Goal: Download file/media

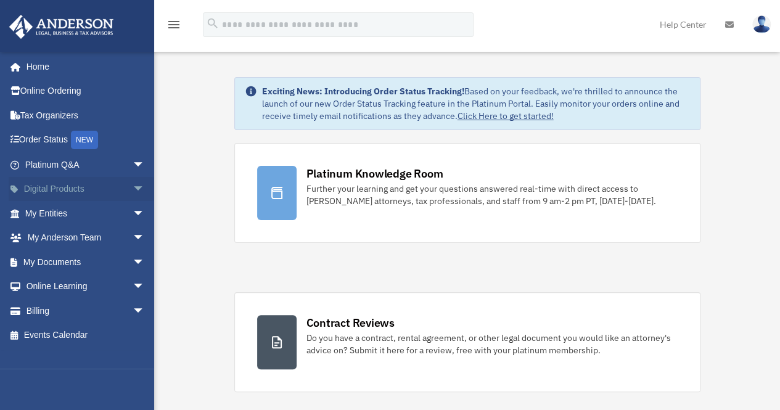
click at [132, 187] on span "arrow_drop_down" at bounding box center [144, 189] width 25 height 25
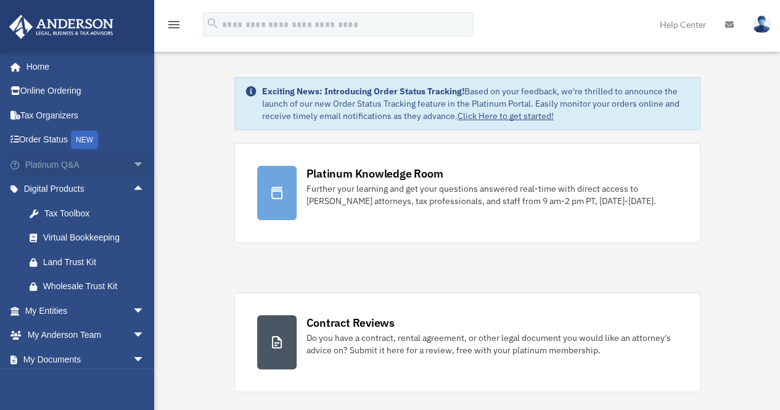
click at [132, 160] on span "arrow_drop_down" at bounding box center [144, 164] width 25 height 25
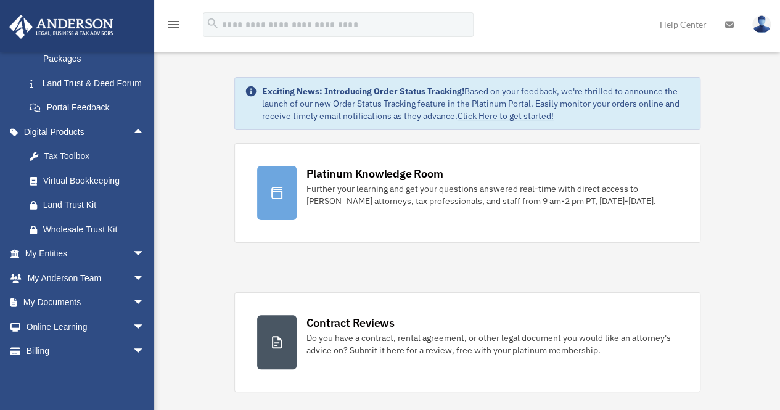
scroll to position [307, 0]
click at [132, 264] on span "arrow_drop_down" at bounding box center [144, 253] width 25 height 25
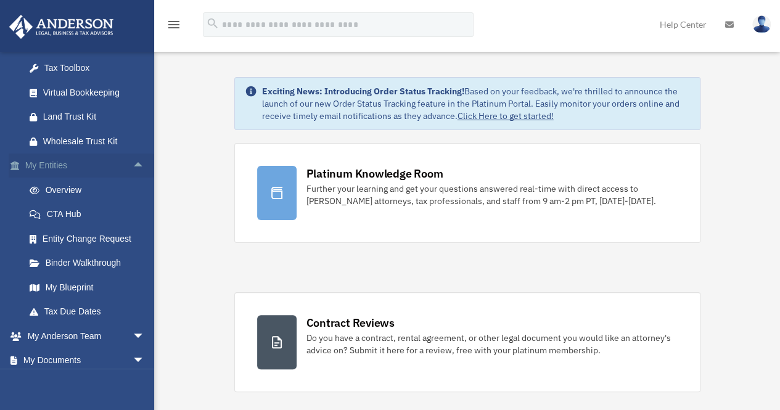
scroll to position [423, 0]
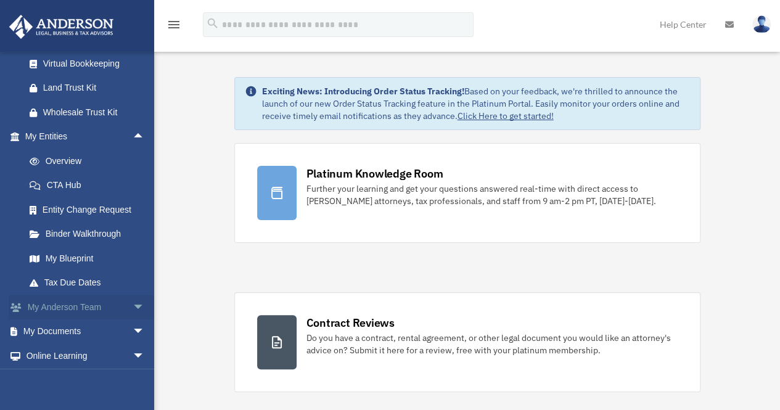
click at [132, 320] on span "arrow_drop_down" at bounding box center [144, 307] width 25 height 25
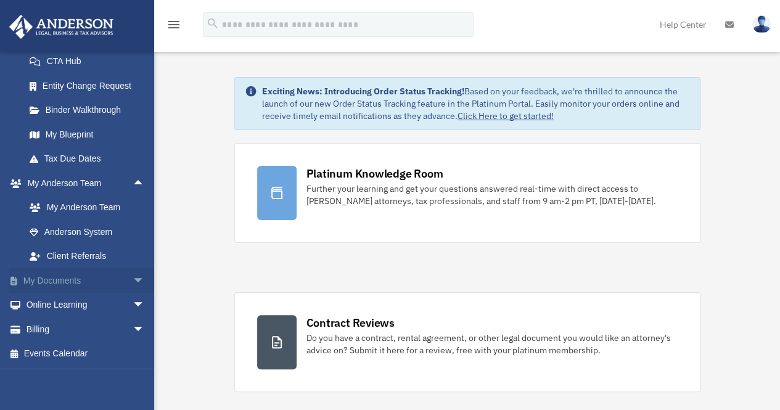
click at [132, 283] on span "arrow_drop_down" at bounding box center [144, 280] width 25 height 25
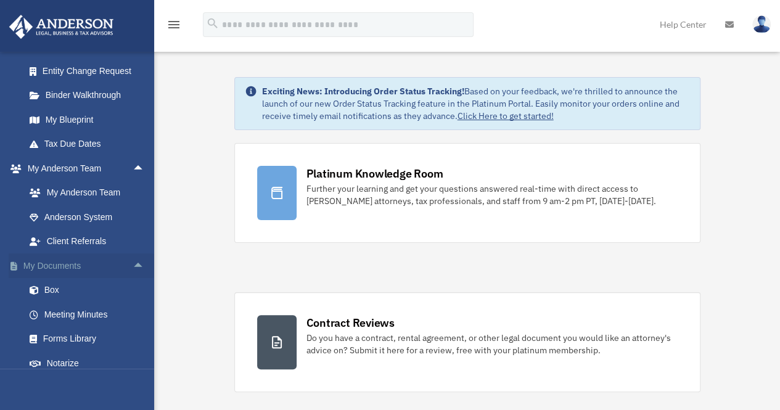
scroll to position [615, 0]
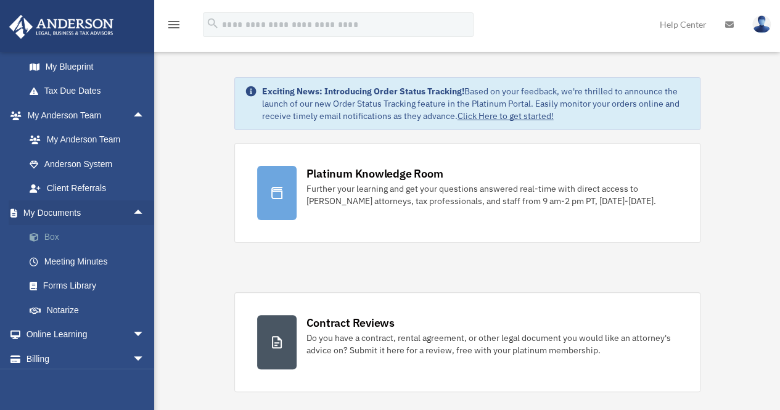
click at [51, 250] on link "Box" at bounding box center [90, 237] width 146 height 25
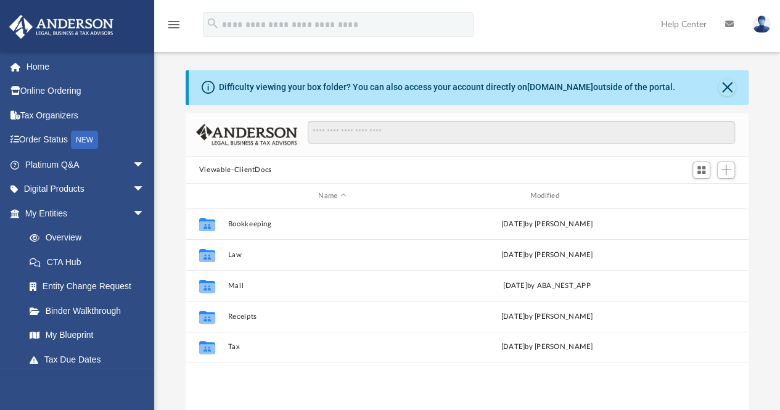
scroll to position [271, 553]
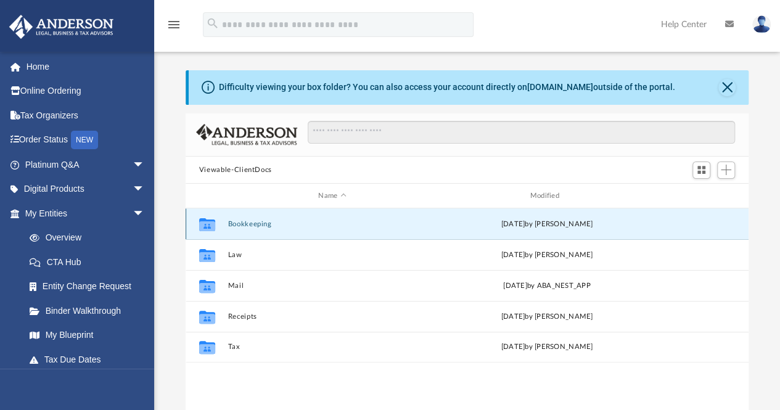
click at [245, 224] on button "Bookkeeping" at bounding box center [331, 224] width 209 height 8
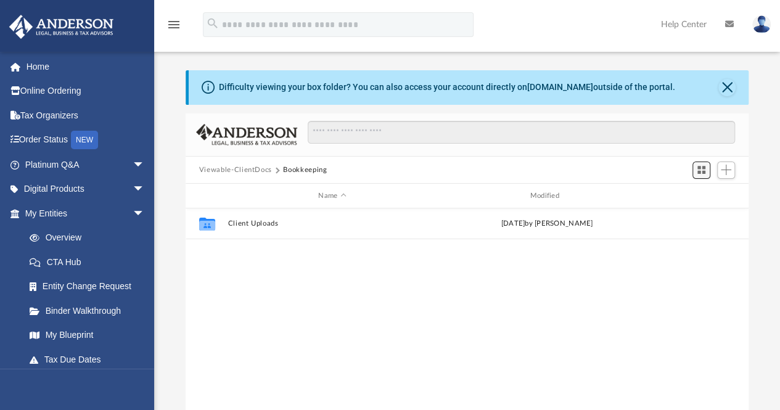
click at [706, 169] on span "Switch to Grid View" at bounding box center [701, 170] width 10 height 10
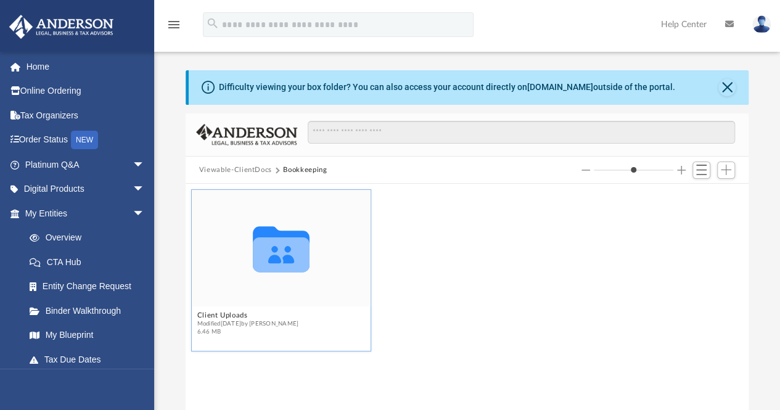
click at [289, 245] on icon "grid" at bounding box center [281, 254] width 57 height 35
drag, startPoint x: 290, startPoint y: 246, endPoint x: 486, endPoint y: 293, distance: 202.2
click at [486, 293] on div "Collaborated Folder Client Uploads Modified [DATE] by [PERSON_NAME] 6.46 MB" at bounding box center [466, 271] width 557 height 168
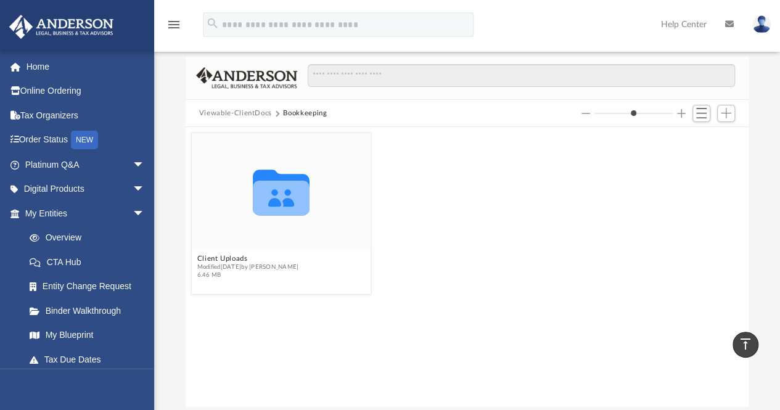
scroll to position [18, 0]
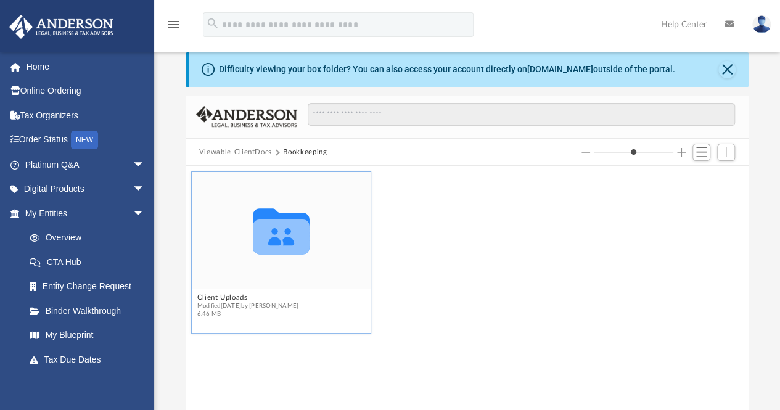
click at [282, 224] on icon "grid" at bounding box center [281, 236] width 57 height 35
click at [233, 295] on button "Client Uploads" at bounding box center [248, 298] width 102 height 8
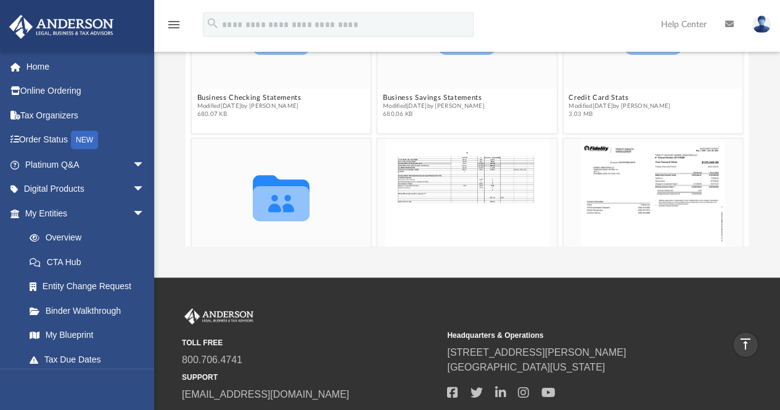
scroll to position [0, 0]
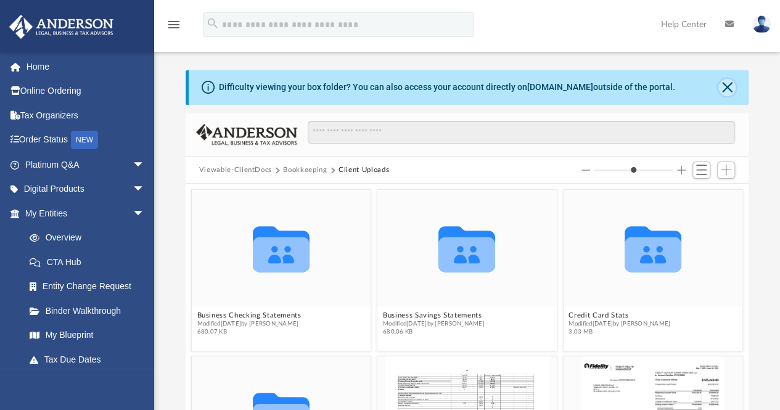
click at [732, 87] on button "Close" at bounding box center [726, 87] width 17 height 17
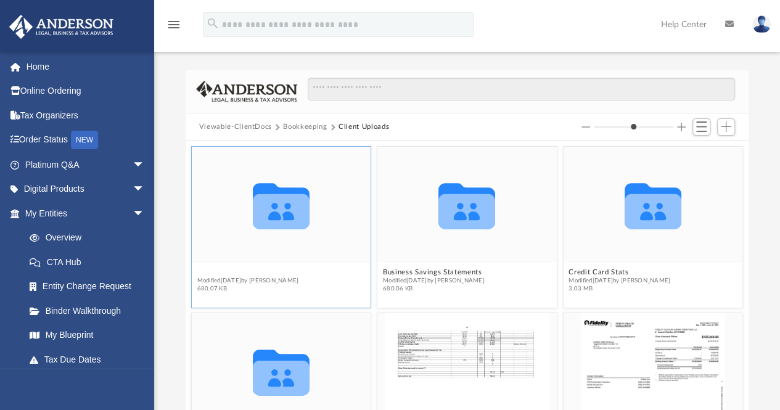
click at [270, 270] on button "Business Checking Statements" at bounding box center [249, 273] width 104 height 8
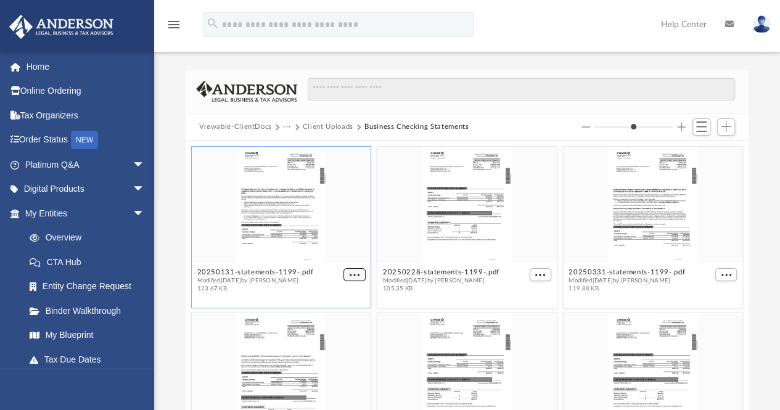
click at [350, 274] on span "More options" at bounding box center [354, 275] width 10 height 6
click at [349, 315] on li "Download" at bounding box center [337, 315] width 36 height 13
click at [535, 275] on span "More options" at bounding box center [540, 275] width 10 height 6
click at [523, 314] on li "Download" at bounding box center [520, 315] width 36 height 13
click at [715, 269] on button "More options" at bounding box center [726, 275] width 22 height 13
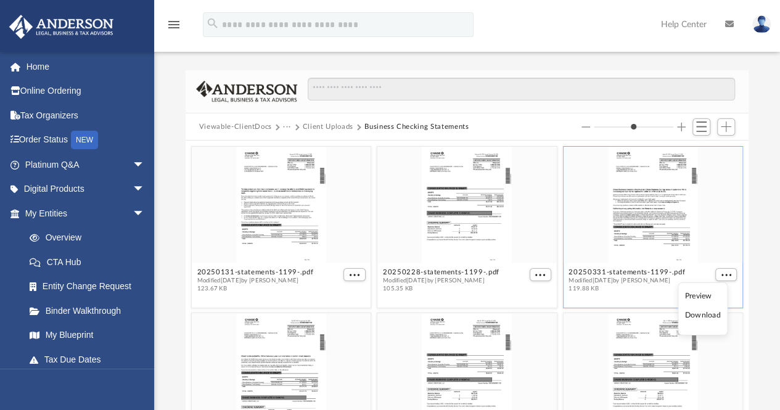
click at [700, 318] on li "Download" at bounding box center [703, 315] width 36 height 13
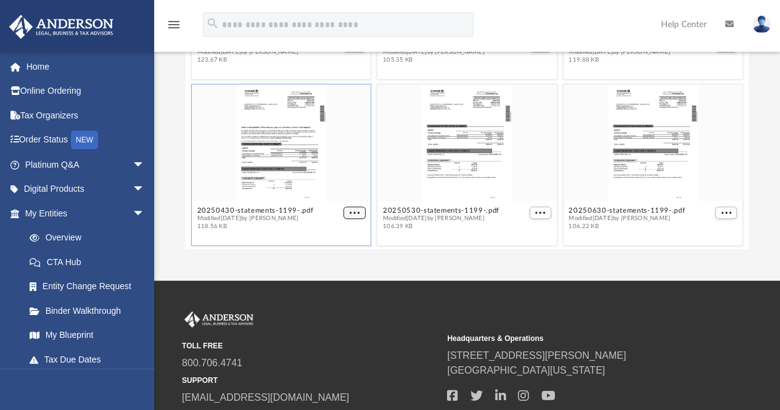
scroll to position [52, 0]
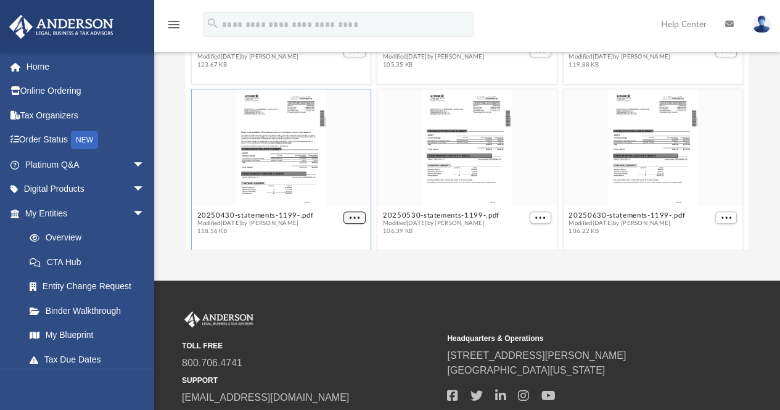
click at [354, 211] on button "More options" at bounding box center [354, 217] width 22 height 13
click at [348, 194] on li "Download" at bounding box center [337, 193] width 36 height 13
click at [535, 214] on span "More options" at bounding box center [540, 217] width 10 height 6
click at [520, 191] on li "Download" at bounding box center [520, 193] width 36 height 13
click at [720, 214] on span "More options" at bounding box center [725, 217] width 10 height 6
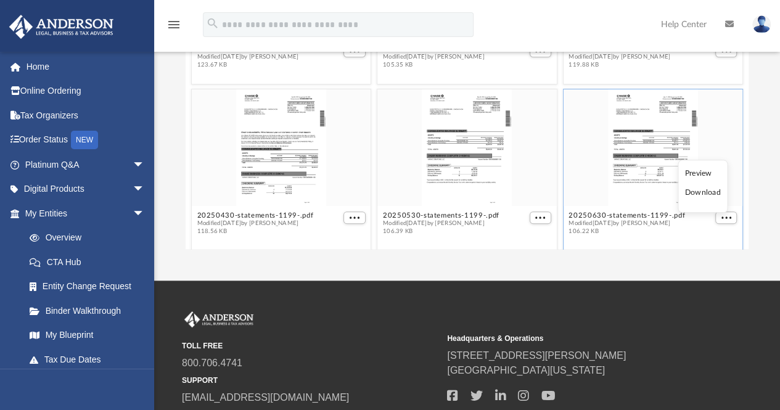
click at [709, 194] on li "Download" at bounding box center [703, 193] width 36 height 13
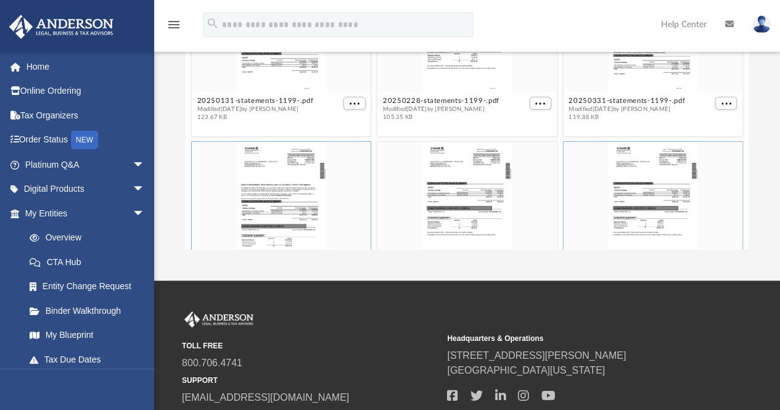
scroll to position [0, 0]
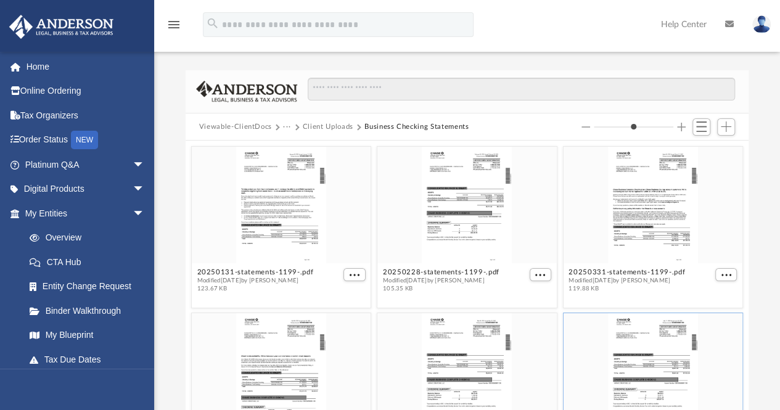
click at [330, 123] on button "Client Uploads" at bounding box center [328, 126] width 51 height 11
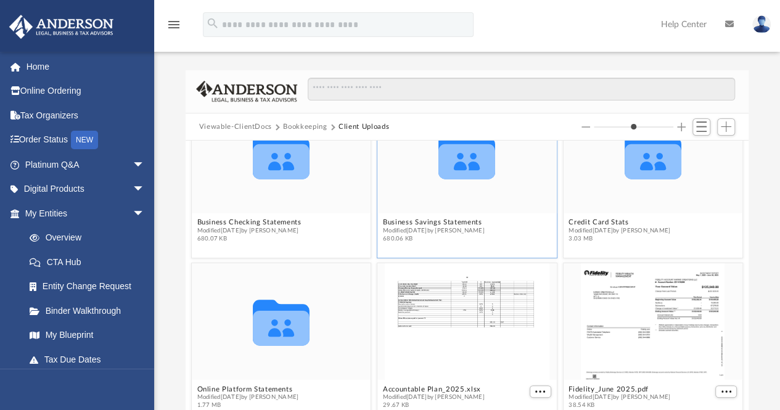
scroll to position [46, 0]
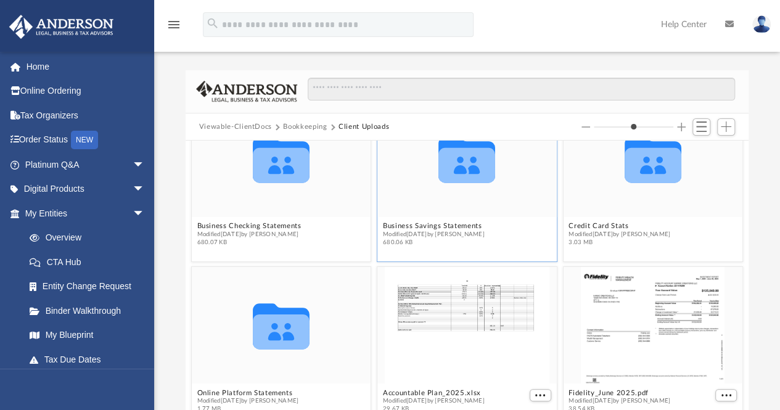
click at [449, 230] on span "Modified [DATE] by [PERSON_NAME]" at bounding box center [434, 234] width 102 height 8
click at [437, 222] on button "Business Savings Statements" at bounding box center [434, 226] width 102 height 8
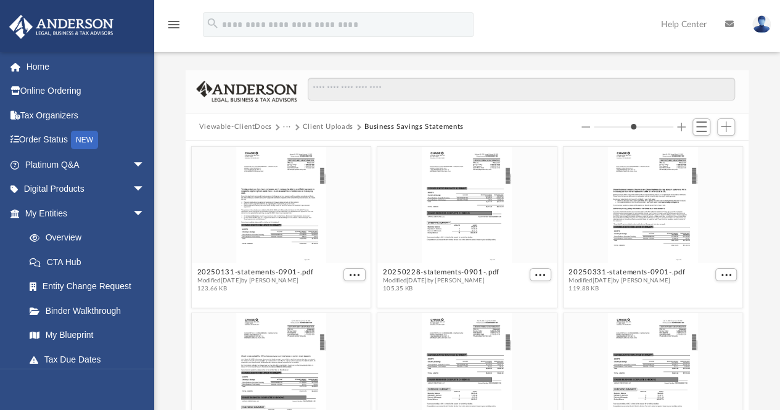
scroll to position [0, 0]
click at [354, 278] on button "More options" at bounding box center [354, 275] width 22 height 13
click at [344, 319] on li "Download" at bounding box center [337, 315] width 36 height 13
click at [531, 269] on button "More options" at bounding box center [540, 275] width 22 height 13
click at [517, 314] on li "Download" at bounding box center [520, 315] width 36 height 13
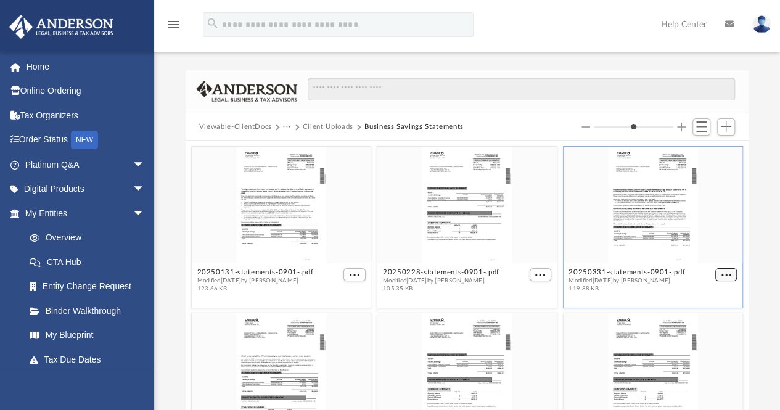
click at [715, 269] on button "More options" at bounding box center [726, 275] width 22 height 13
click at [709, 316] on li "Download" at bounding box center [703, 315] width 36 height 13
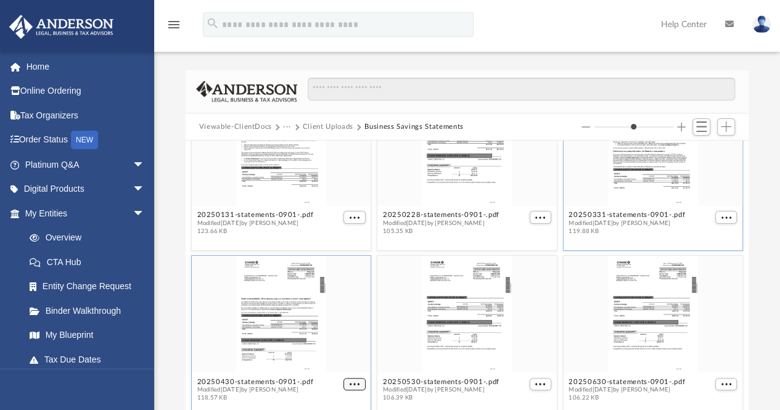
scroll to position [52, 0]
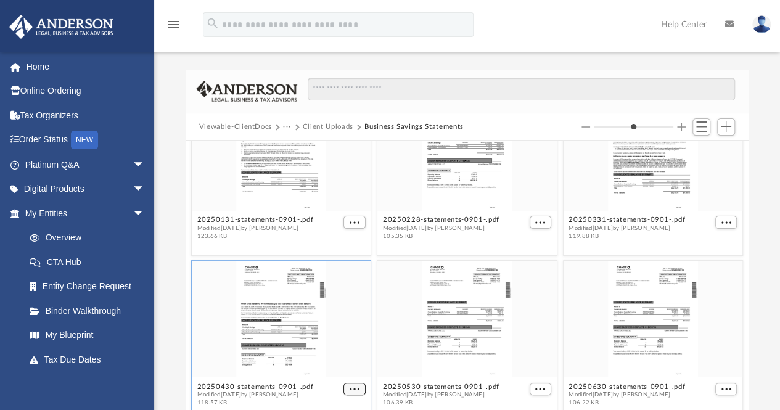
click at [348, 383] on button "More options" at bounding box center [354, 389] width 22 height 13
click at [345, 367] on li "Download" at bounding box center [337, 364] width 36 height 13
click at [535, 389] on span "More options" at bounding box center [540, 389] width 10 height 6
click at [534, 366] on li "Download" at bounding box center [520, 364] width 36 height 13
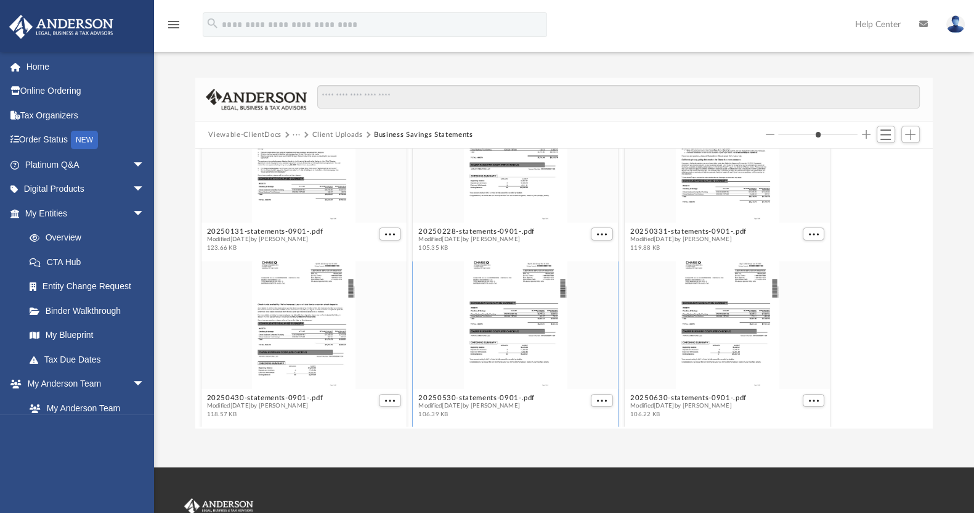
scroll to position [268, 727]
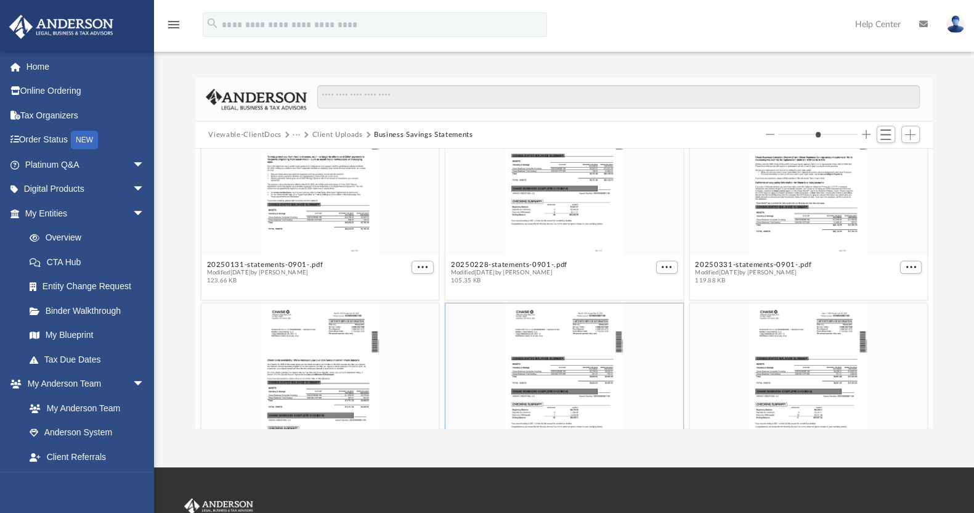
type input "*"
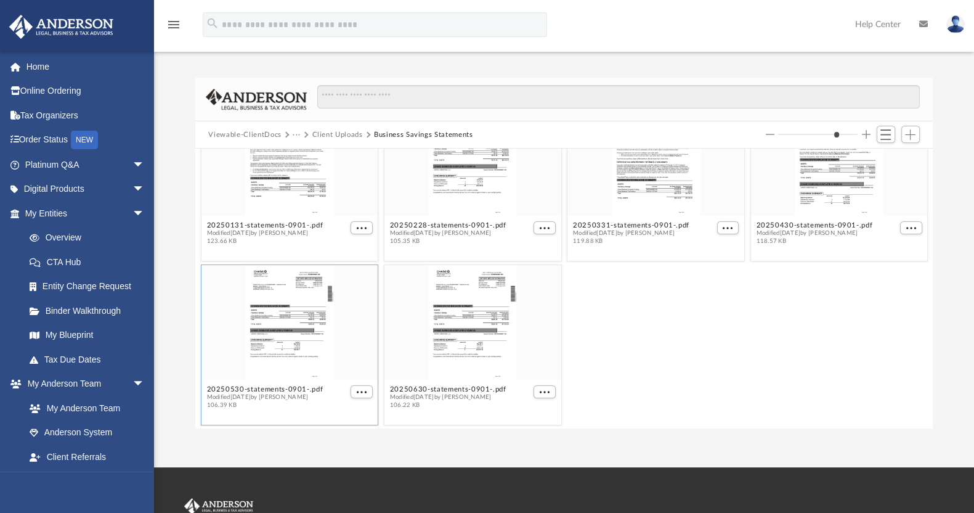
drag, startPoint x: 788, startPoint y: 1, endPoint x: 632, endPoint y: 340, distance: 373.9
click at [632, 340] on div "20250530-statements-0901-.pdf Modified [DATE] by [PERSON_NAME] 106.39 KB 202506…" at bounding box center [564, 345] width 733 height 166
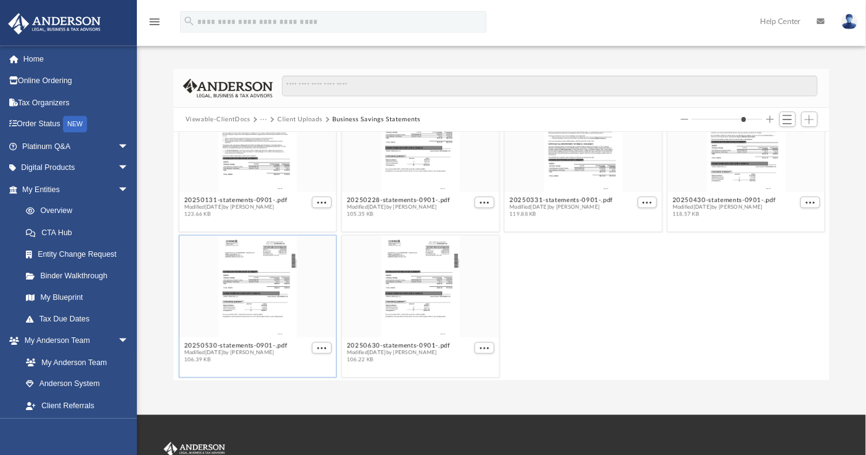
scroll to position [53, 0]
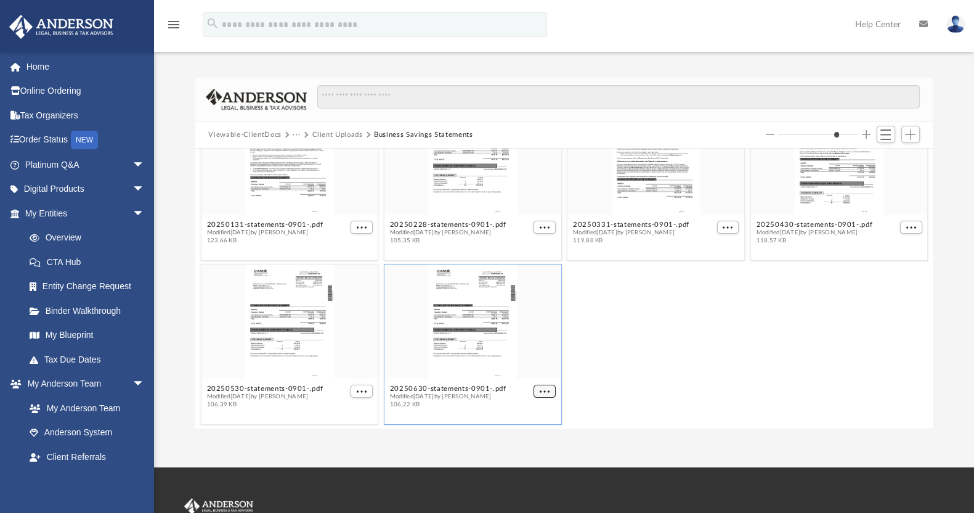
click at [540, 388] on span "More options" at bounding box center [545, 391] width 10 height 6
click at [528, 365] on li "Download" at bounding box center [522, 365] width 36 height 13
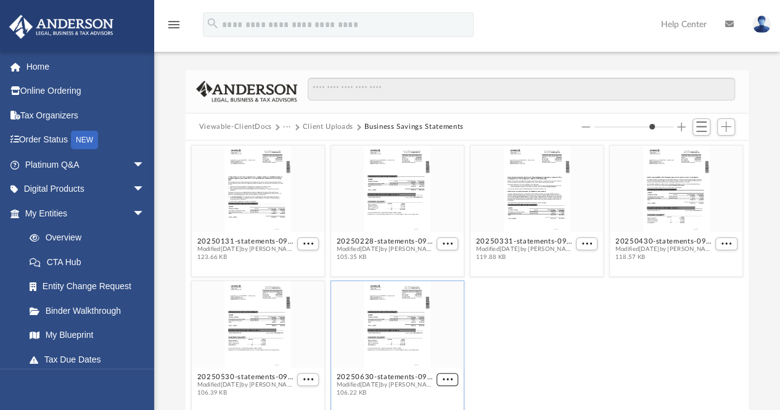
scroll to position [0, 0]
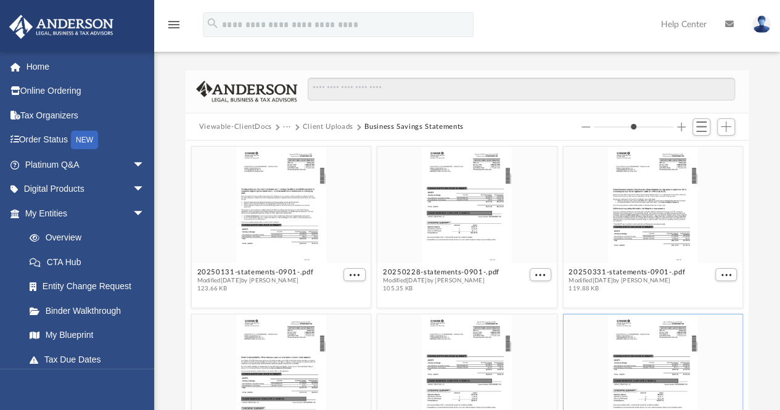
click at [314, 123] on button "Client Uploads" at bounding box center [328, 126] width 51 height 11
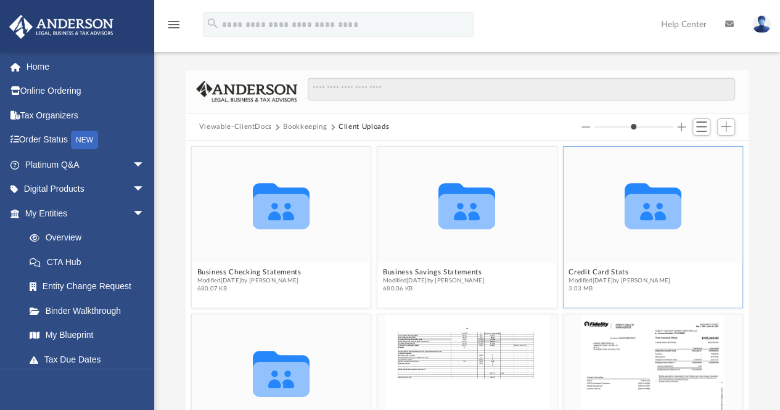
drag, startPoint x: 595, startPoint y: 273, endPoint x: 701, endPoint y: 261, distance: 106.1
click at [701, 261] on div "Collaborated Folder" at bounding box center [652, 205] width 179 height 116
click at [592, 271] on button "Credit Card Stats" at bounding box center [619, 273] width 102 height 8
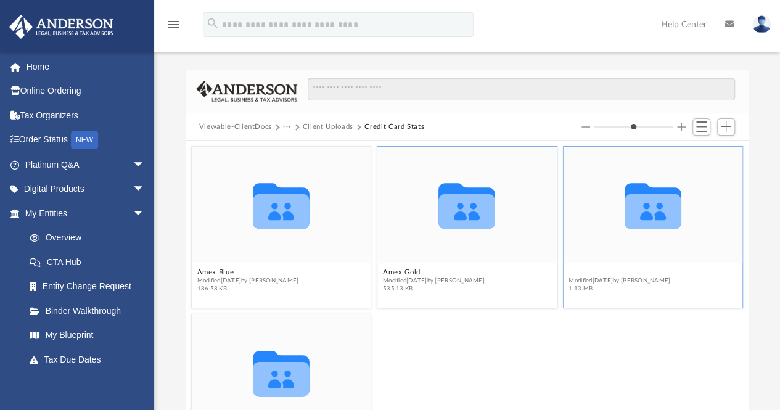
drag, startPoint x: 592, startPoint y: 271, endPoint x: 461, endPoint y: 245, distance: 133.2
click at [461, 245] on div "Collaborated Folder Amex Blue Modified Fri Jul 25 2025 by Shikha Gupta 186.58 K…" at bounding box center [466, 228] width 557 height 168
click at [650, 203] on icon "grid" at bounding box center [652, 206] width 57 height 46
click at [584, 343] on div "Collaborated Folder Business Unlimited Modified Fri Jul 25 2025 by Shikha Gupta…" at bounding box center [466, 395] width 557 height 168
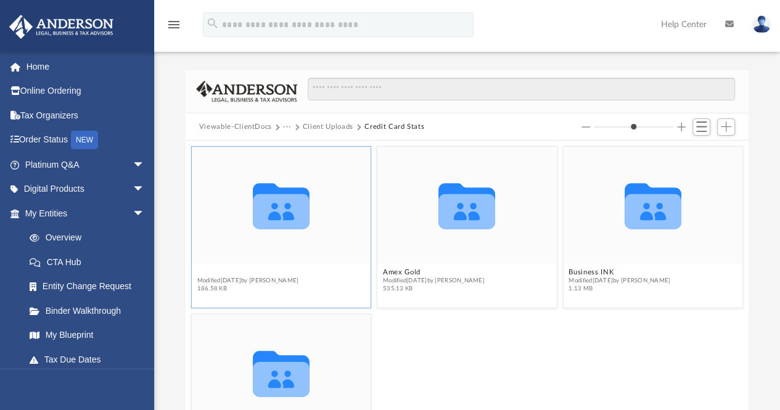
click at [223, 274] on button "Amex Blue" at bounding box center [248, 273] width 102 height 8
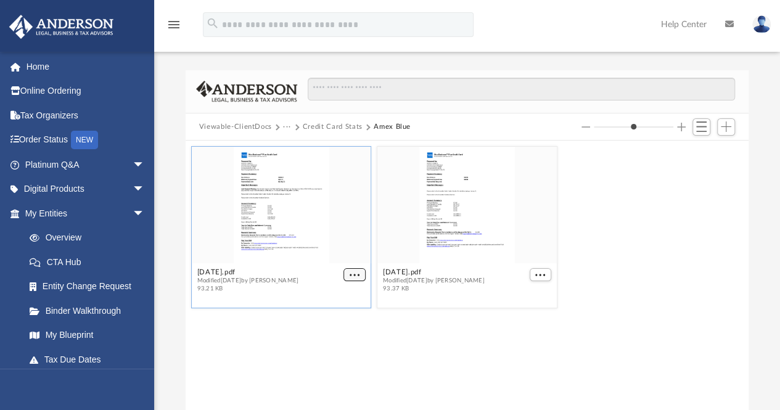
click at [356, 274] on span "More options" at bounding box center [354, 275] width 10 height 6
click at [350, 315] on li "Download" at bounding box center [340, 316] width 36 height 13
click at [537, 274] on span "More options" at bounding box center [540, 275] width 10 height 6
click at [529, 320] on li "Download" at bounding box center [526, 316] width 36 height 13
click at [318, 126] on button "Credit Card Stats" at bounding box center [333, 126] width 60 height 11
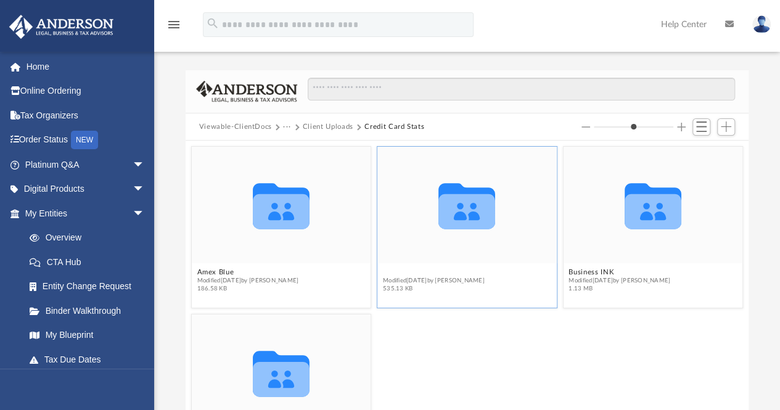
click at [403, 271] on button "Amex Gold" at bounding box center [434, 273] width 102 height 8
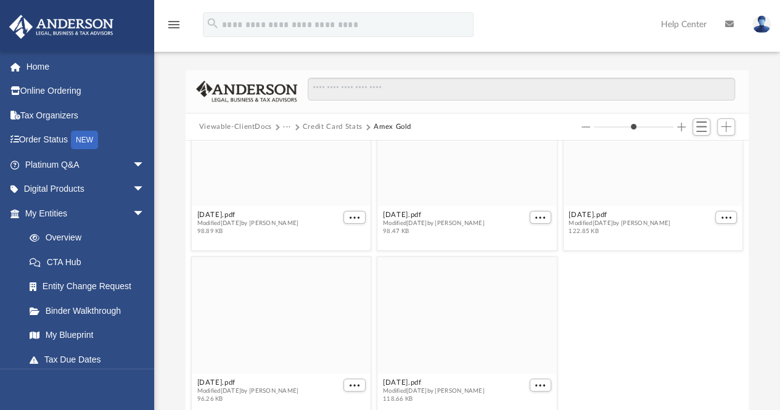
scroll to position [57, 0]
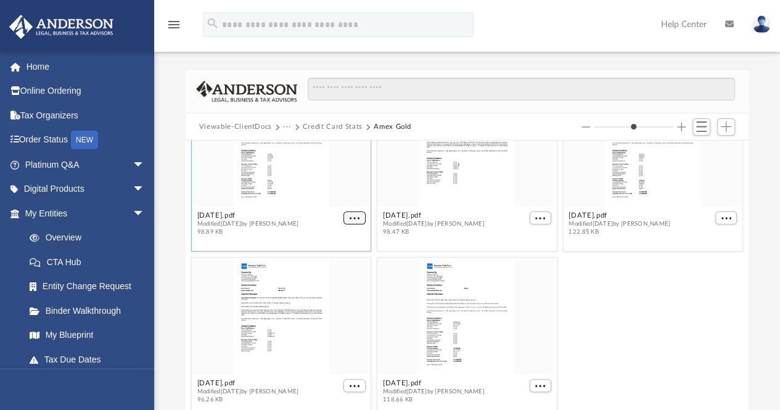
click at [348, 212] on button "More options" at bounding box center [354, 218] width 22 height 13
click at [348, 258] on li "Download" at bounding box center [337, 258] width 36 height 13
click at [537, 219] on span "More options" at bounding box center [540, 218] width 10 height 6
click at [524, 254] on li "Download" at bounding box center [520, 258] width 36 height 13
click at [717, 221] on button "More options" at bounding box center [726, 218] width 22 height 13
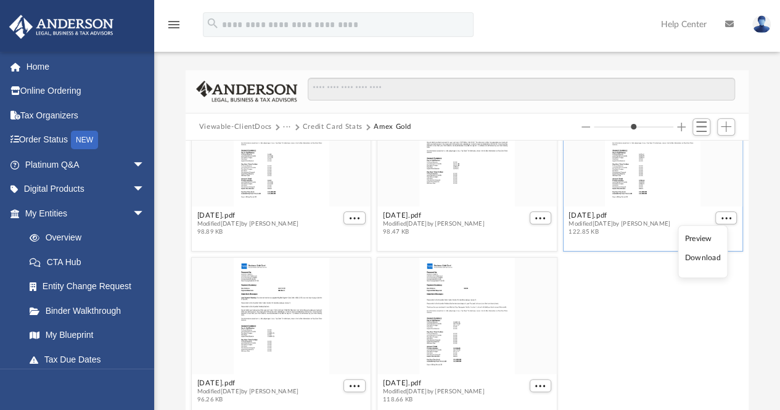
click at [695, 259] on li "Download" at bounding box center [703, 258] width 36 height 13
click at [349, 385] on span "More options" at bounding box center [354, 388] width 10 height 6
click at [345, 364] on li "Download" at bounding box center [337, 363] width 36 height 13
click at [535, 386] on span "More options" at bounding box center [540, 388] width 10 height 6
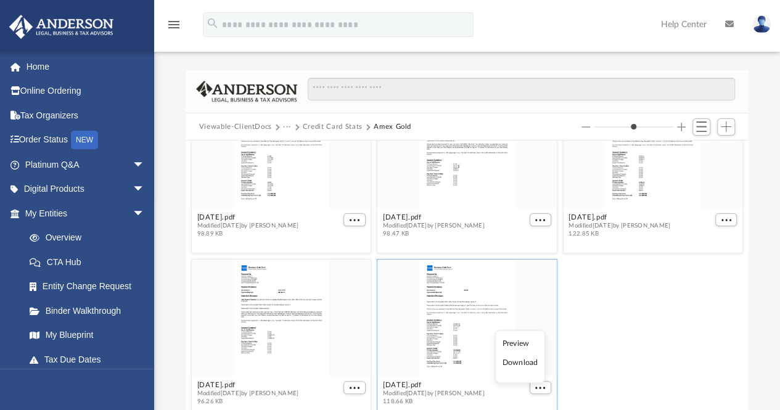
click at [533, 364] on li "Download" at bounding box center [520, 363] width 36 height 13
click at [592, 320] on div "2025-05-18.pdf Modified Fri Jul 25 2025 by Shikha Gupta 96.26 KB 2025-06-17.pdf…" at bounding box center [466, 340] width 557 height 168
click at [338, 123] on button "Credit Card Stats" at bounding box center [333, 126] width 60 height 11
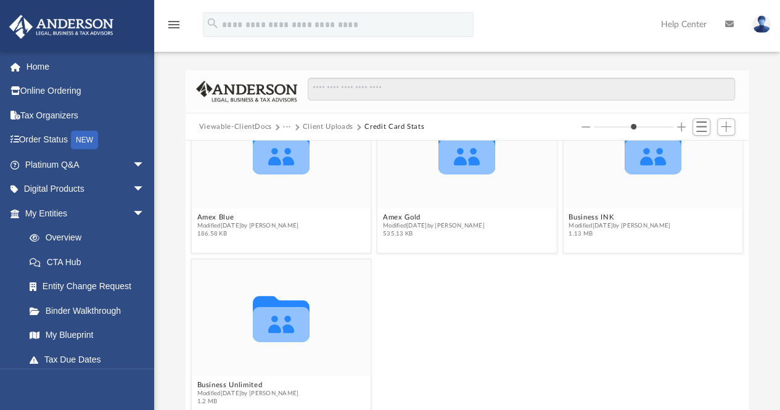
scroll to position [0, 0]
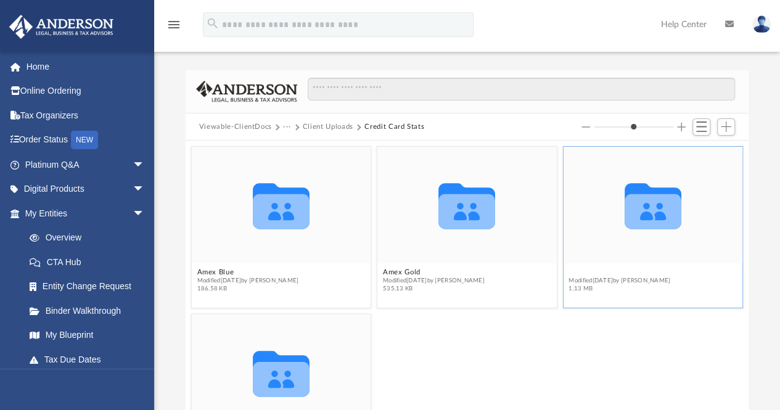
click at [578, 272] on button "Business INK" at bounding box center [619, 273] width 102 height 8
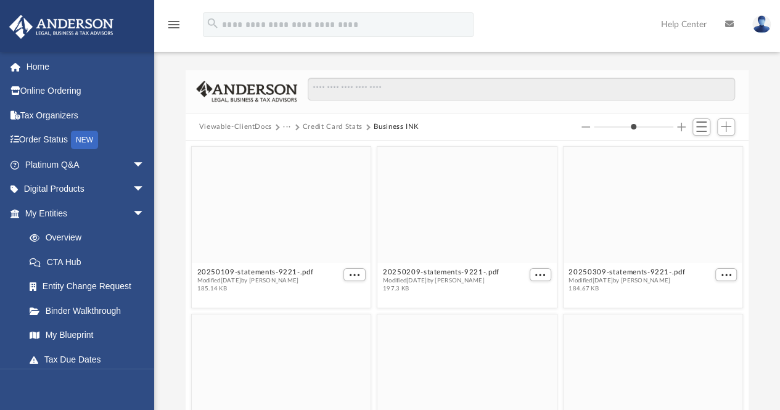
scroll to position [60, 0]
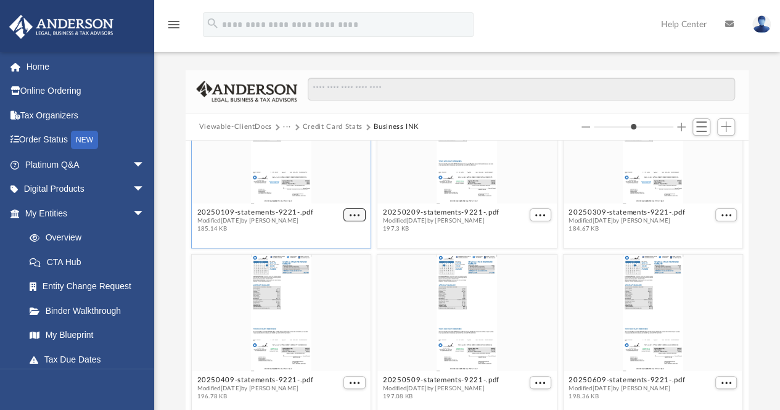
click at [356, 216] on button "More options" at bounding box center [354, 215] width 22 height 13
click at [344, 251] on li "Download" at bounding box center [337, 255] width 36 height 13
click at [538, 213] on span "More options" at bounding box center [540, 215] width 10 height 6
click at [525, 258] on li "Download" at bounding box center [520, 255] width 36 height 13
click at [768, 187] on div "Difficulty viewing your box folder? You can also access your account directly o…" at bounding box center [467, 245] width 626 height 351
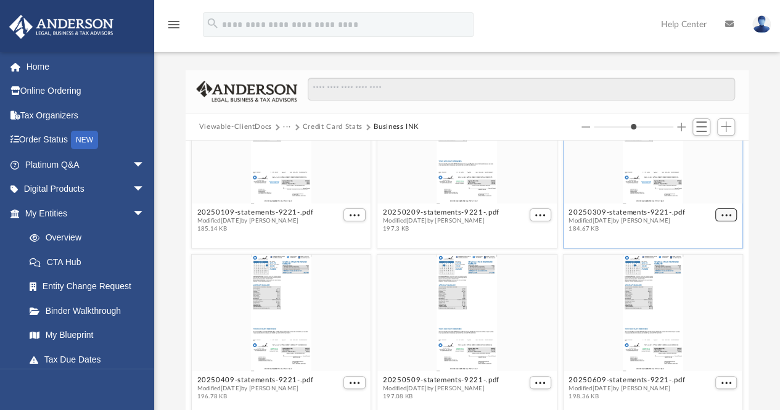
click at [720, 212] on span "More options" at bounding box center [725, 215] width 10 height 6
click at [699, 254] on li "Download" at bounding box center [703, 255] width 36 height 13
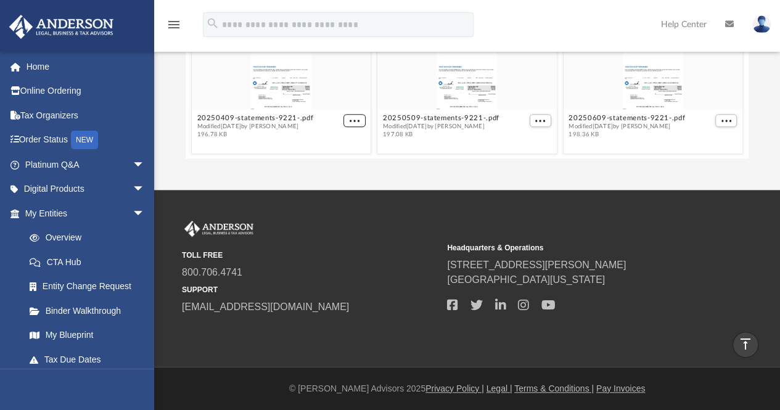
scroll to position [55, 0]
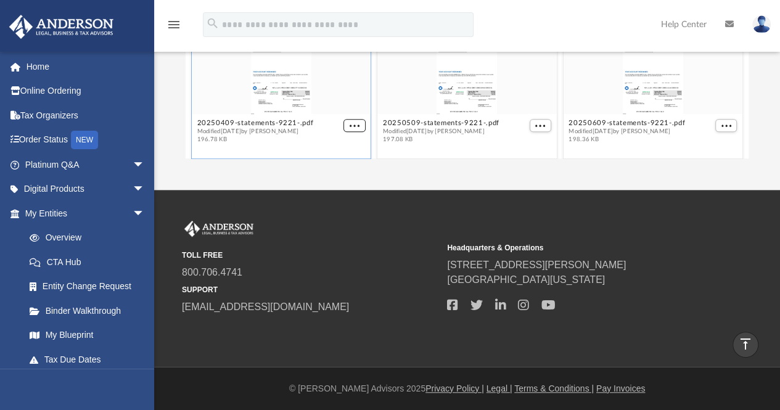
click at [351, 116] on figcaption "20250409-statements-9221-.pdf Modified Fri Jul 25 2025 by Shikha Gupta 196.78 KB" at bounding box center [281, 131] width 179 height 33
click at [344, 123] on button "More options" at bounding box center [354, 126] width 22 height 13
click at [344, 104] on li "Download" at bounding box center [337, 100] width 36 height 13
drag, startPoint x: 508, startPoint y: 103, endPoint x: 520, endPoint y: 110, distance: 14.4
click at [508, 103] on div "grid" at bounding box center [466, 56] width 179 height 116
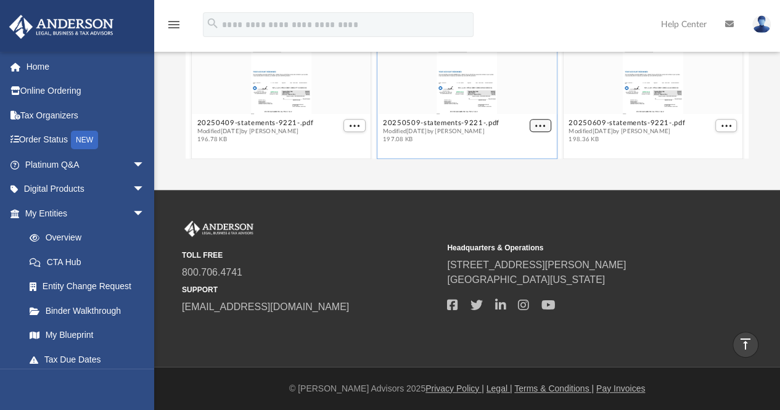
click at [535, 123] on span "More options" at bounding box center [540, 126] width 10 height 6
drag, startPoint x: 531, startPoint y: 105, endPoint x: 526, endPoint y: 97, distance: 9.2
click at [526, 97] on li "Download" at bounding box center [520, 100] width 36 height 13
click at [526, 97] on div "grid" at bounding box center [466, 56] width 179 height 116
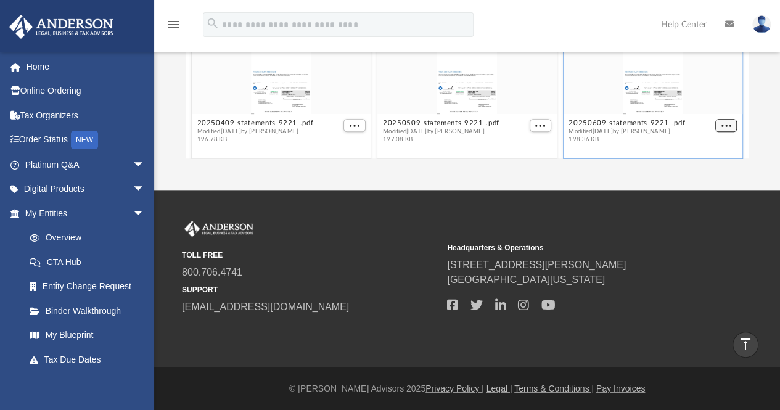
click at [720, 124] on span "More options" at bounding box center [725, 126] width 10 height 6
click at [709, 100] on li "Download" at bounding box center [703, 100] width 36 height 13
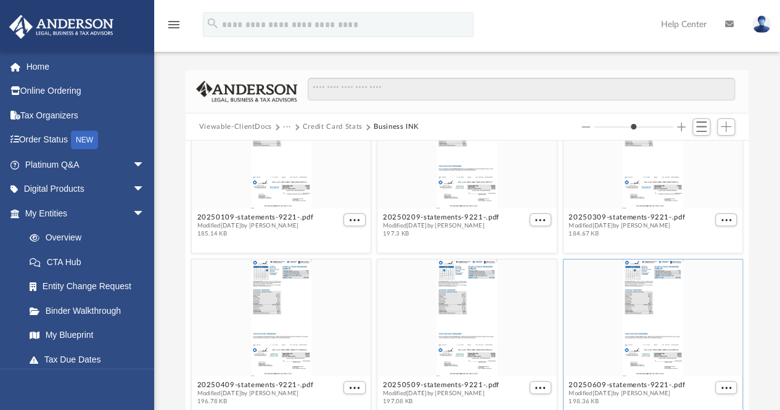
click at [325, 128] on button "Credit Card Stats" at bounding box center [333, 126] width 60 height 11
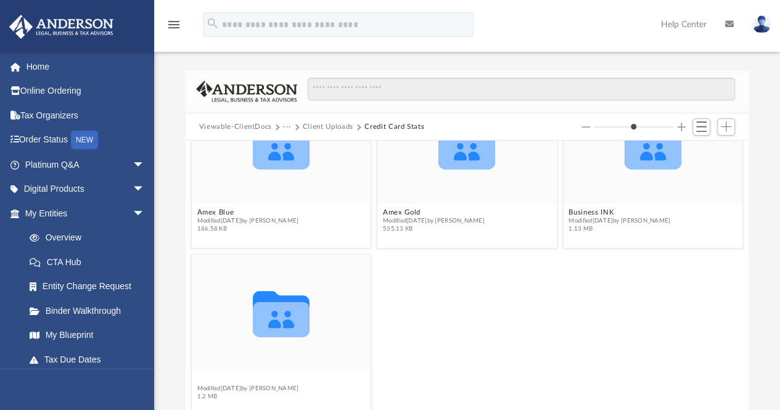
scroll to position [55, 0]
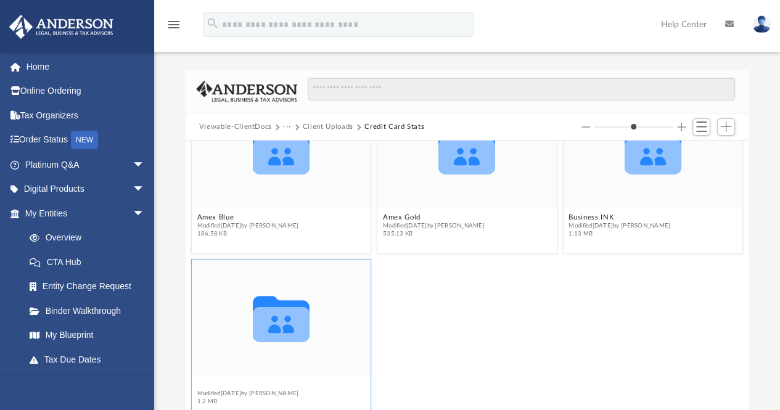
click at [237, 377] on div "Collaborated Folder Amex Blue Modified Fri Jul 25 2025 by Shikha Gupta 186.58 K…" at bounding box center [466, 281] width 563 height 280
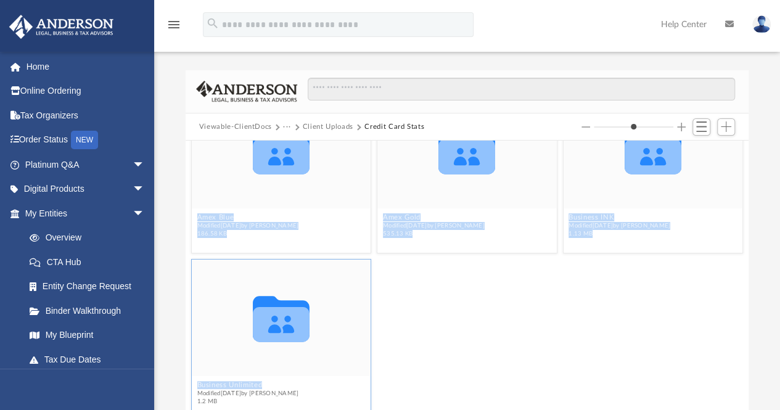
click at [237, 377] on div "Collaborated Folder Amex Blue Modified Fri Jul 25 2025 by Shikha Gupta 186.58 K…" at bounding box center [466, 281] width 563 height 280
click at [457, 357] on div "Collaborated Folder Business Unlimited Modified Fri Jul 25 2025 by Shikha Gupta…" at bounding box center [466, 340] width 557 height 168
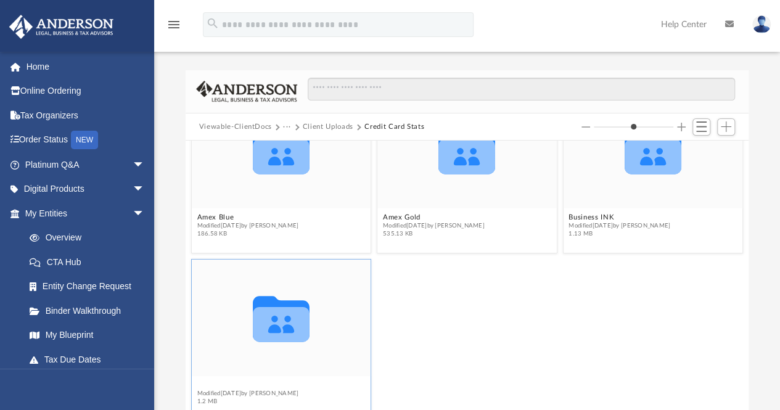
click at [223, 385] on button "Business Unlimited" at bounding box center [248, 385] width 102 height 8
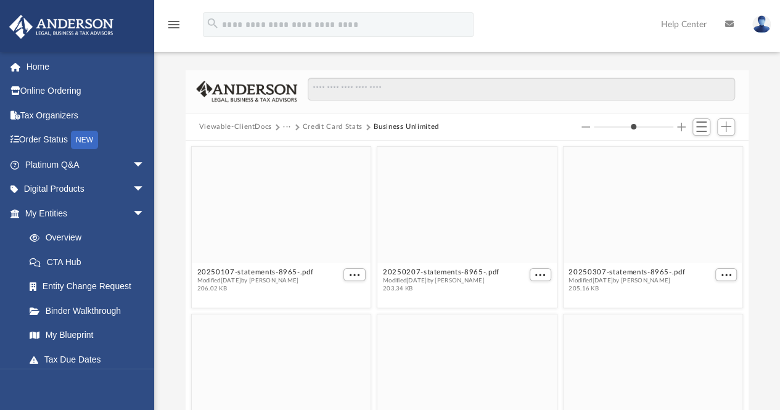
scroll to position [60, 0]
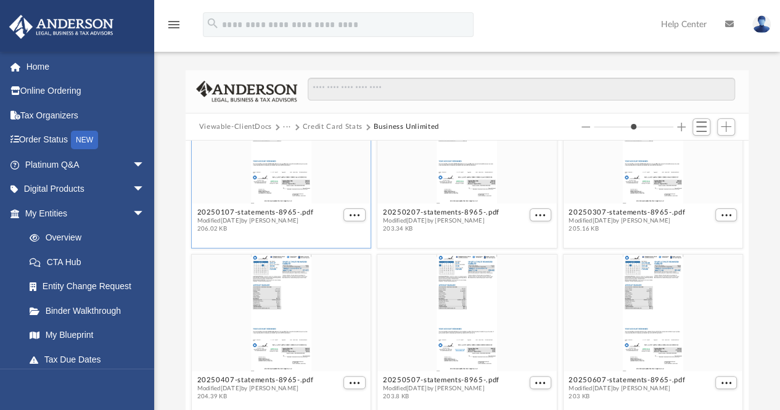
click at [352, 206] on figcaption "20250107-statements-8965-.pdf Modified Fri Jul 25 2025 by Shikha Gupta 206.02 KB" at bounding box center [281, 221] width 179 height 33
click at [352, 212] on span "More options" at bounding box center [354, 215] width 10 height 6
click at [344, 252] on li "Download" at bounding box center [337, 255] width 36 height 13
click at [535, 215] on span "More options" at bounding box center [540, 215] width 10 height 6
click at [520, 255] on li "Download" at bounding box center [520, 255] width 36 height 13
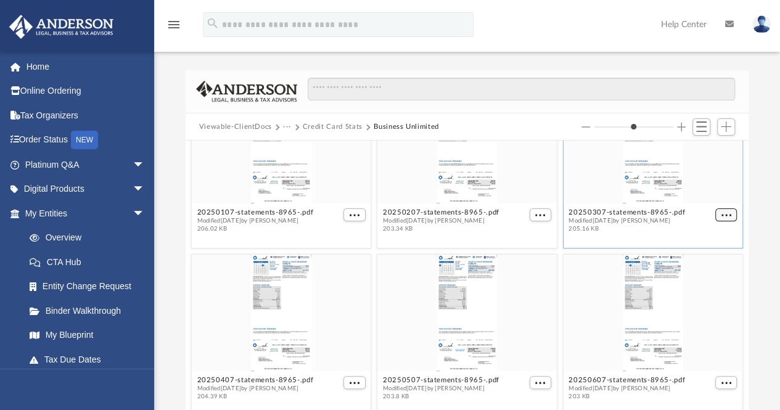
click at [722, 210] on button "More options" at bounding box center [726, 215] width 22 height 13
click at [704, 255] on li "Download" at bounding box center [703, 255] width 36 height 13
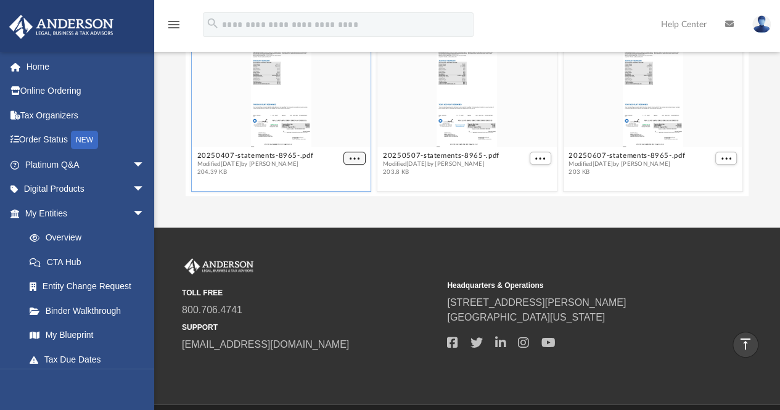
scroll to position [55, 0]
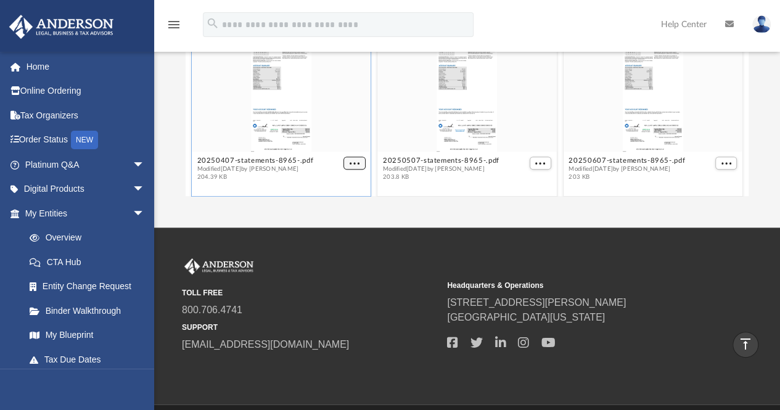
click at [356, 157] on button "More options" at bounding box center [354, 163] width 22 height 13
click at [336, 137] on li "Download" at bounding box center [337, 138] width 36 height 13
click at [537, 163] on span "More options" at bounding box center [540, 163] width 10 height 6
click at [489, 195] on div "20250507-statements-8965-.pdf Modified Fri Jul 25 2025 by Shikha Gupta 203.8 KB" at bounding box center [466, 116] width 185 height 168
click at [540, 165] on button "More options" at bounding box center [540, 163] width 22 height 13
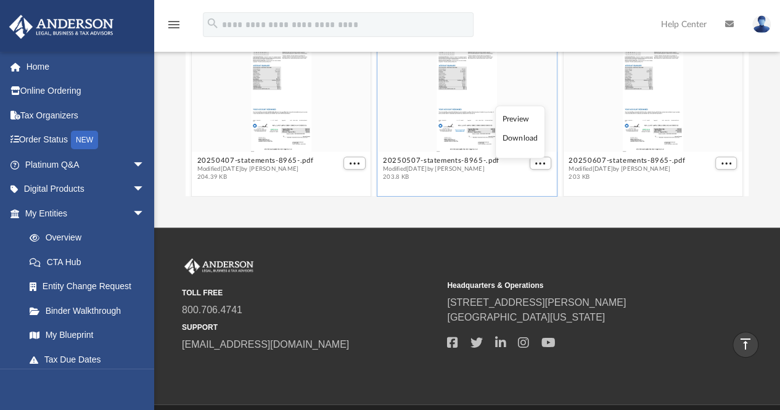
click at [525, 136] on li "Download" at bounding box center [520, 138] width 36 height 13
click at [720, 160] on span "More options" at bounding box center [725, 163] width 10 height 6
click at [712, 134] on li "Download" at bounding box center [703, 138] width 36 height 13
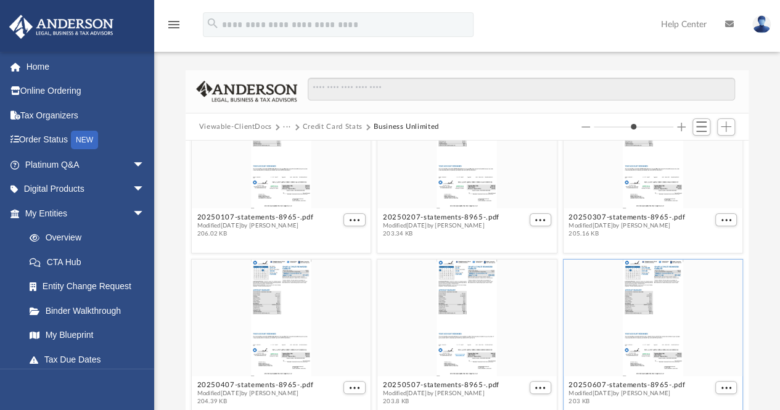
click at [323, 123] on button "Credit Card Stats" at bounding box center [333, 126] width 60 height 11
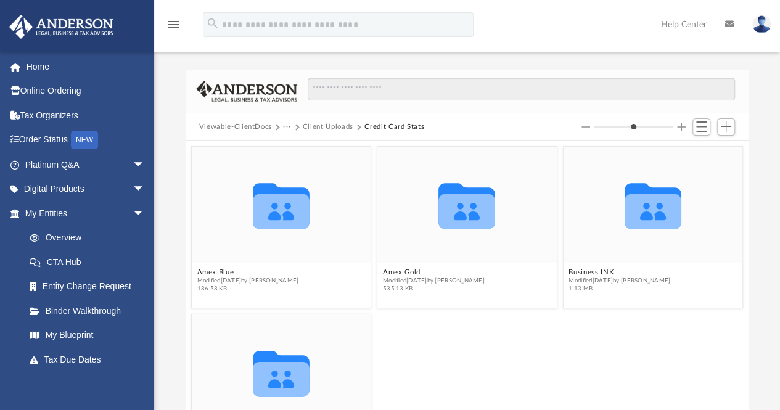
click at [331, 125] on button "Client Uploads" at bounding box center [328, 126] width 51 height 11
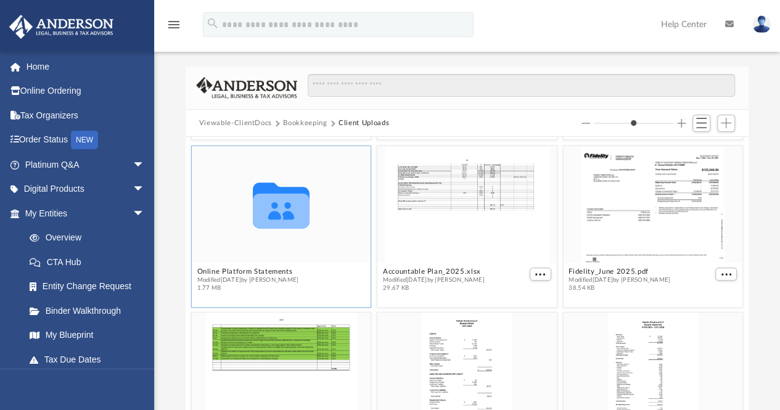
scroll to position [163, 0]
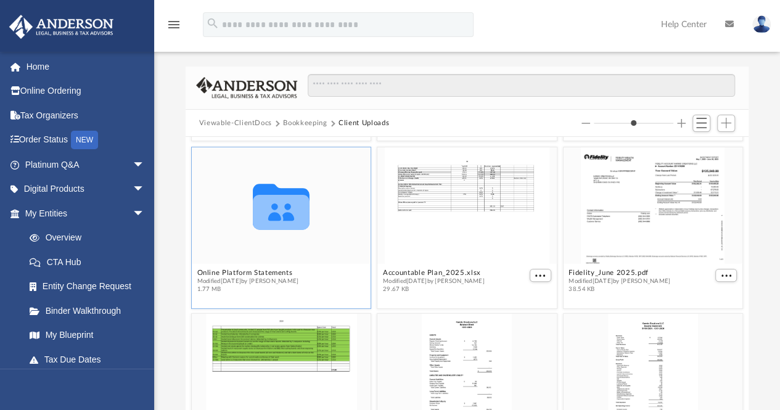
click at [255, 190] on icon "grid" at bounding box center [281, 207] width 57 height 46
click at [248, 272] on button "Online Platform Statements" at bounding box center [248, 273] width 102 height 8
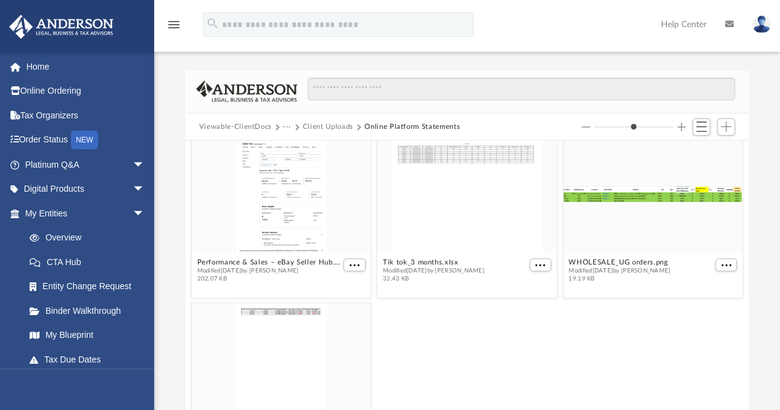
scroll to position [0, 0]
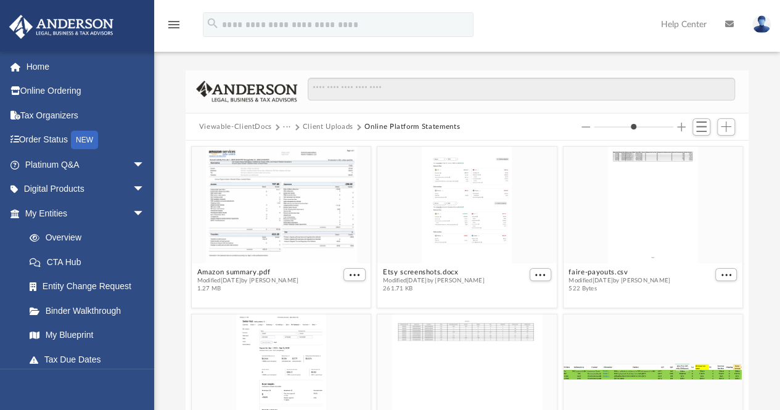
click at [319, 124] on button "Client Uploads" at bounding box center [328, 126] width 51 height 11
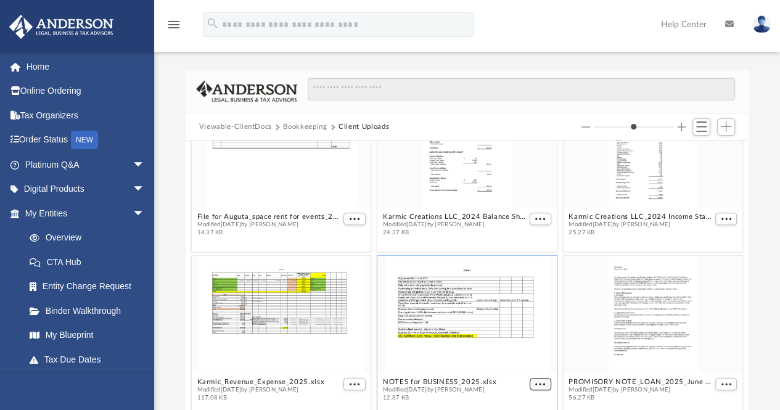
scroll to position [385, 0]
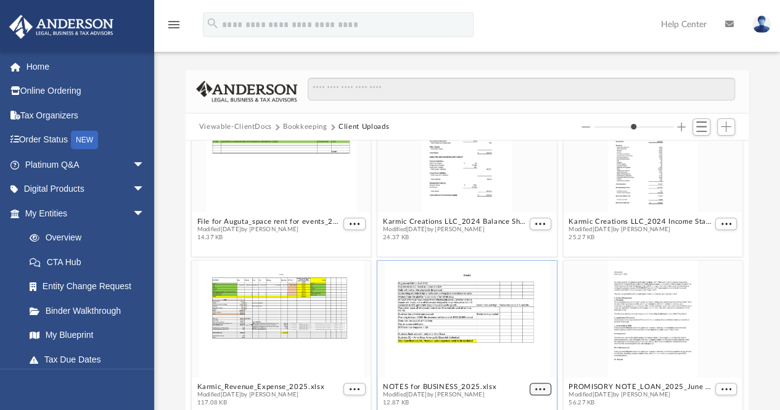
click at [535, 380] on figcaption "NOTES for BUSINESS_2025.xlsx Modified Fri Jul 25 2025 by Shikha Gupta 12.87 KB" at bounding box center [466, 394] width 179 height 33
click at [535, 389] on span "More options" at bounding box center [540, 389] width 10 height 6
click at [511, 405] on figcaption "NOTES for BUSINESS_2025.xlsx Modified Fri Jul 25 2025 by Shikha Gupta 12.87 KB" at bounding box center [466, 394] width 179 height 33
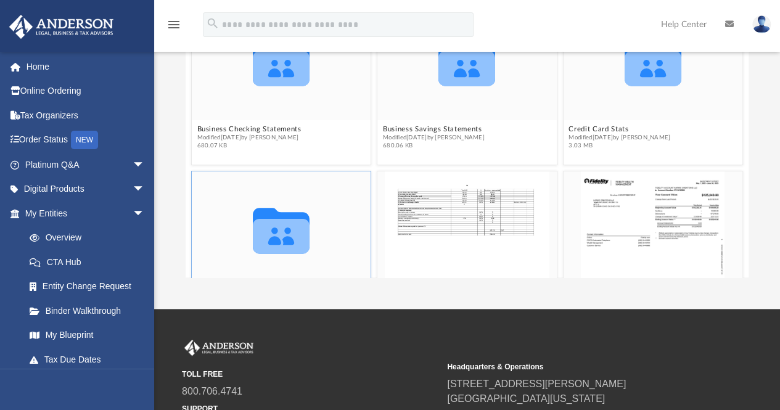
scroll to position [0, 0]
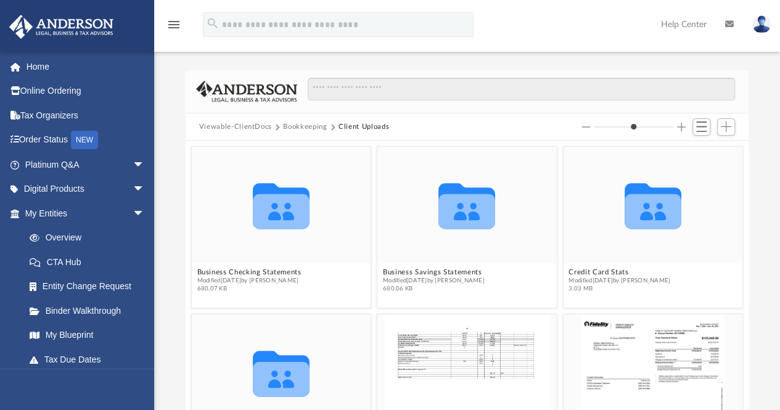
click at [757, 20] on img at bounding box center [761, 24] width 18 height 18
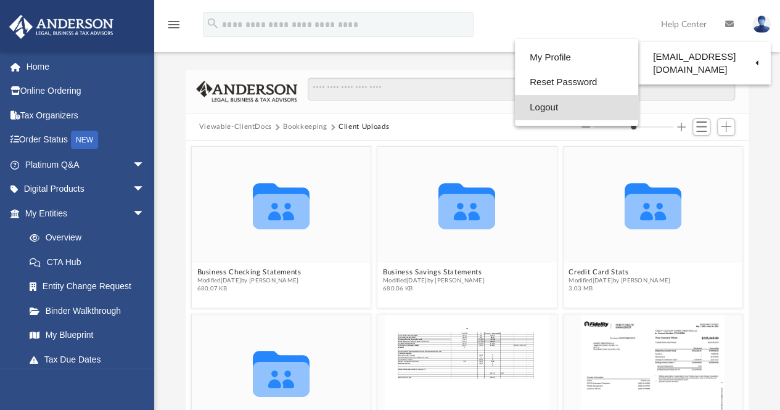
click at [547, 103] on link "Logout" at bounding box center [576, 107] width 123 height 25
